Goal: Task Accomplishment & Management: Manage account settings

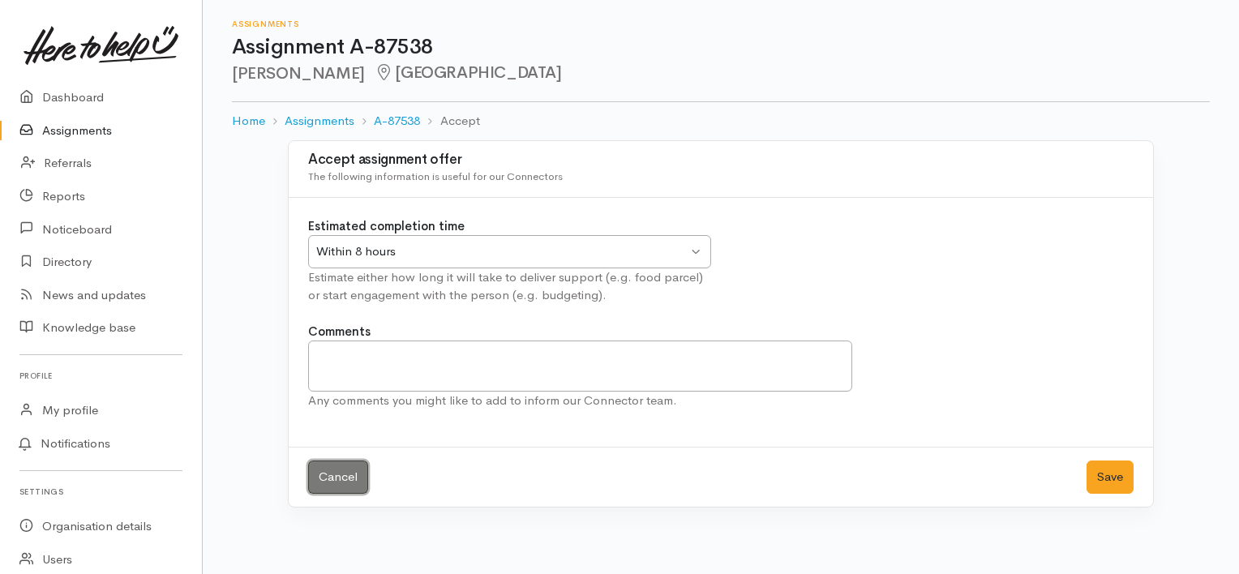
click at [349, 473] on link "Cancel" at bounding box center [338, 477] width 60 height 33
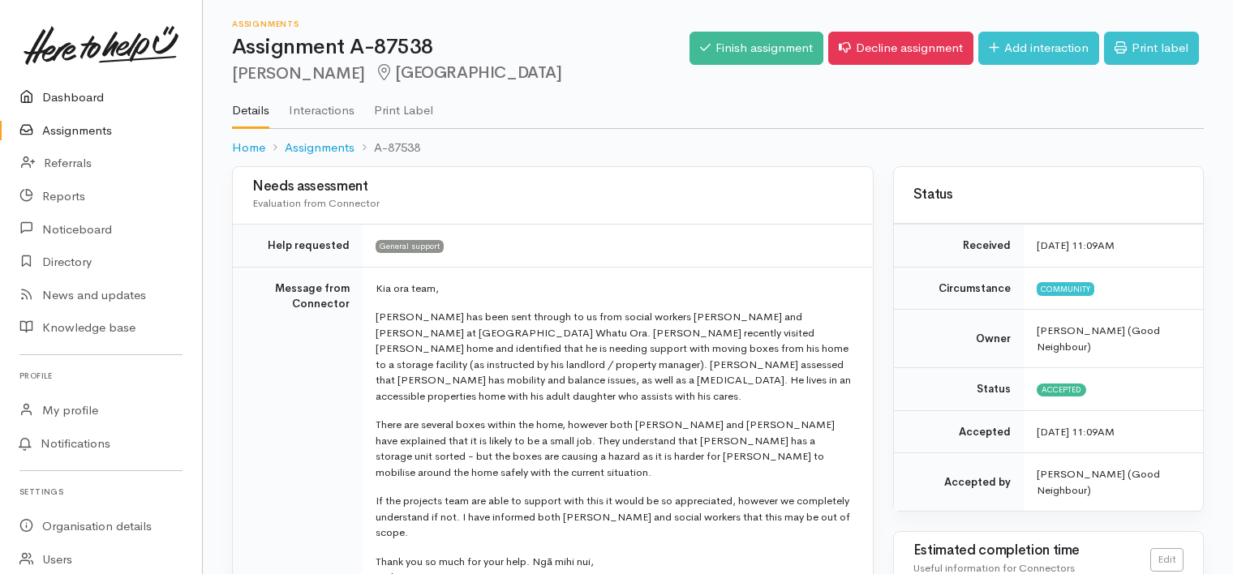
click at [83, 97] on link "Dashboard" at bounding box center [101, 97] width 202 height 33
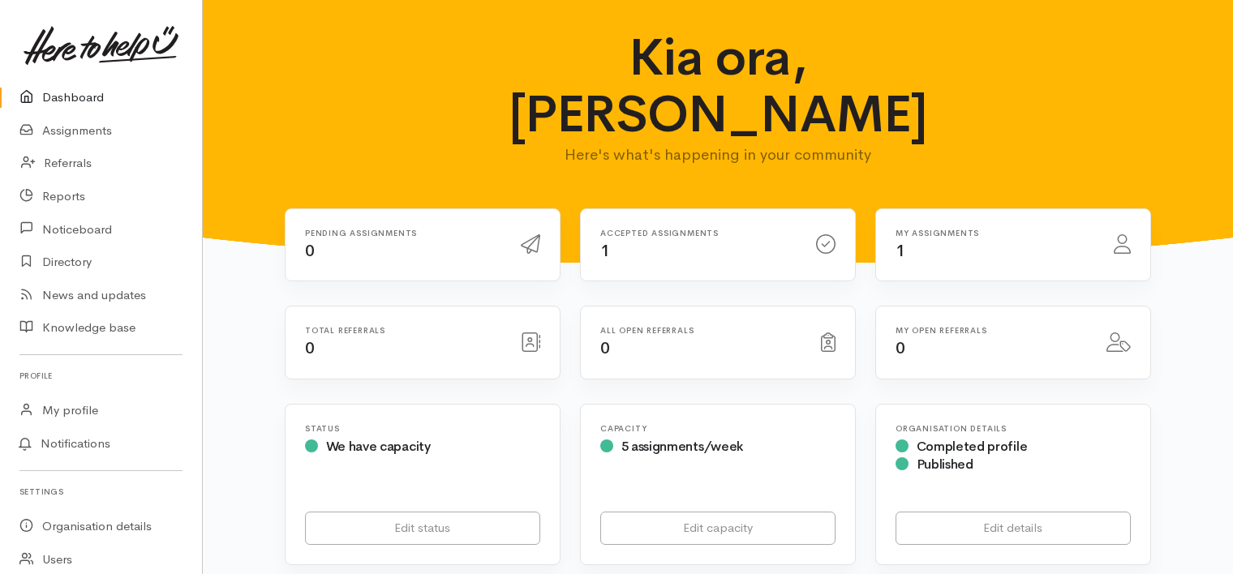
click at [685, 229] on h6 "Accepted assignments" at bounding box center [698, 233] width 196 height 9
click at [672, 229] on div "Accepted assignments 1" at bounding box center [698, 245] width 216 height 33
click at [676, 229] on div "Accepted assignments 1" at bounding box center [698, 245] width 216 height 33
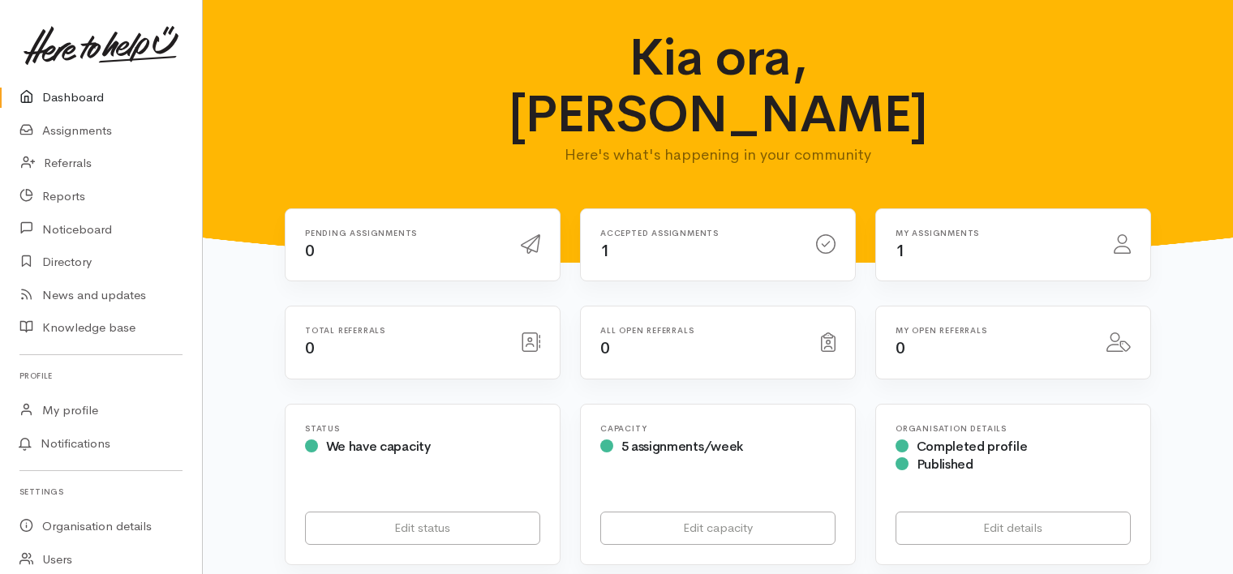
click at [921, 229] on div "My assignments 1" at bounding box center [995, 245] width 218 height 33
click at [72, 127] on link "Assignments" at bounding box center [101, 130] width 202 height 33
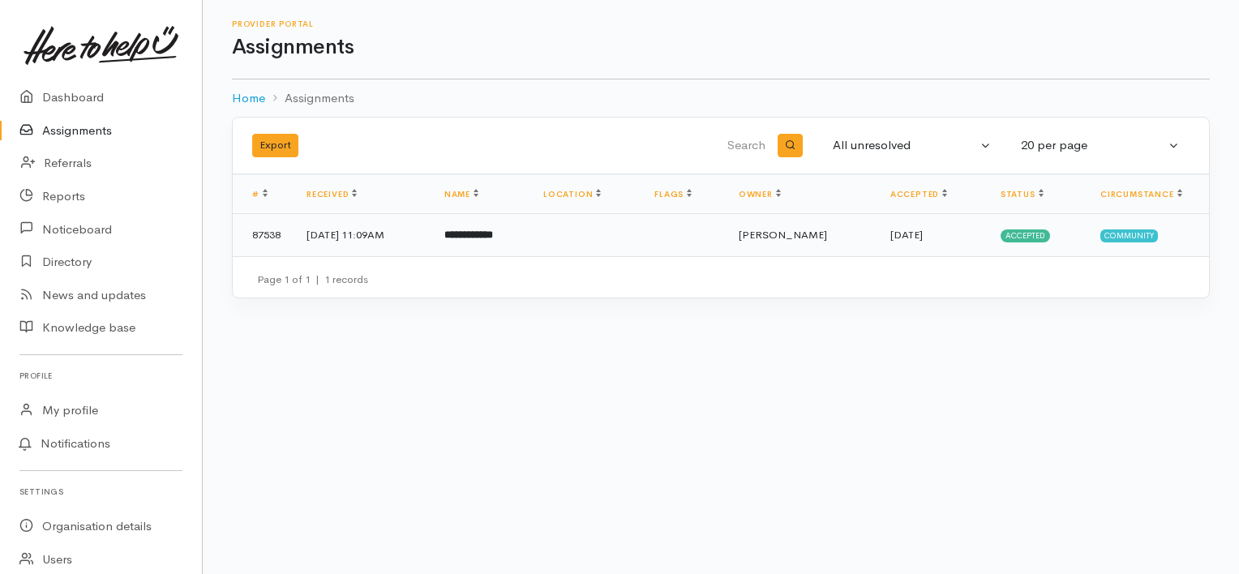
click at [493, 234] on b "**********" at bounding box center [468, 235] width 49 height 11
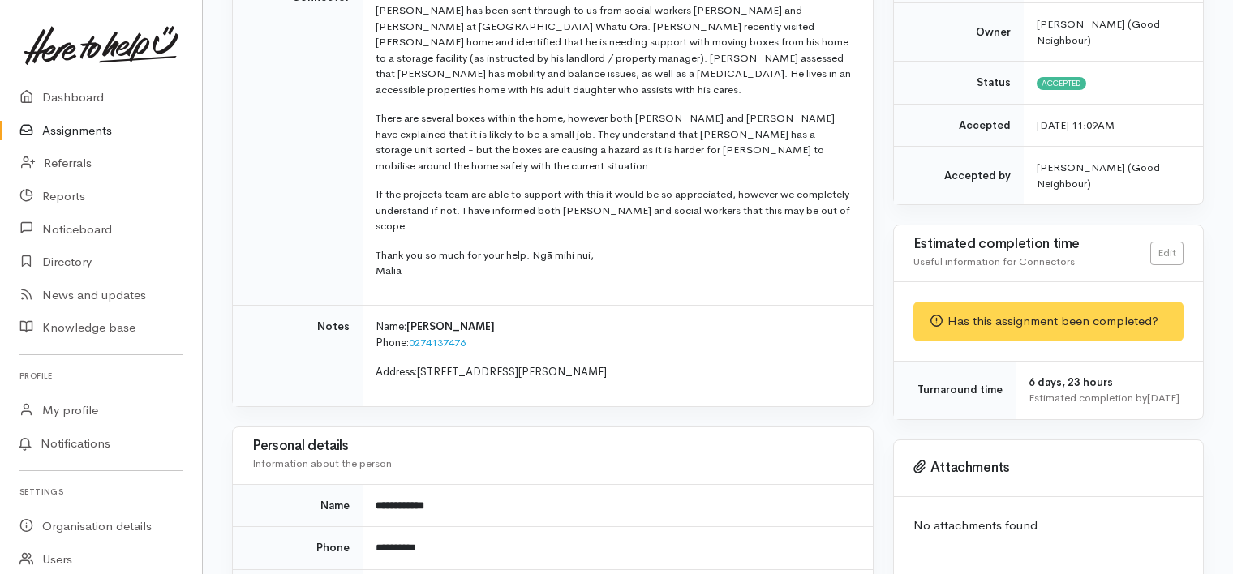
scroll to position [307, 0]
